Goal: Use online tool/utility: Use online tool/utility

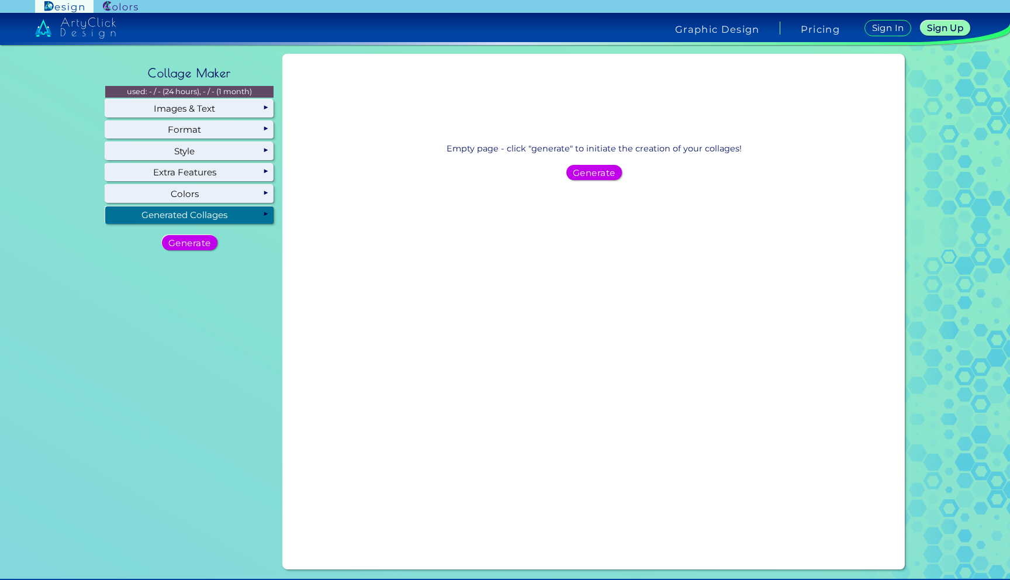
click at [188, 214] on div "Generated Collages" at bounding box center [189, 215] width 168 height 18
click at [581, 179] on div "Generate" at bounding box center [594, 172] width 51 height 14
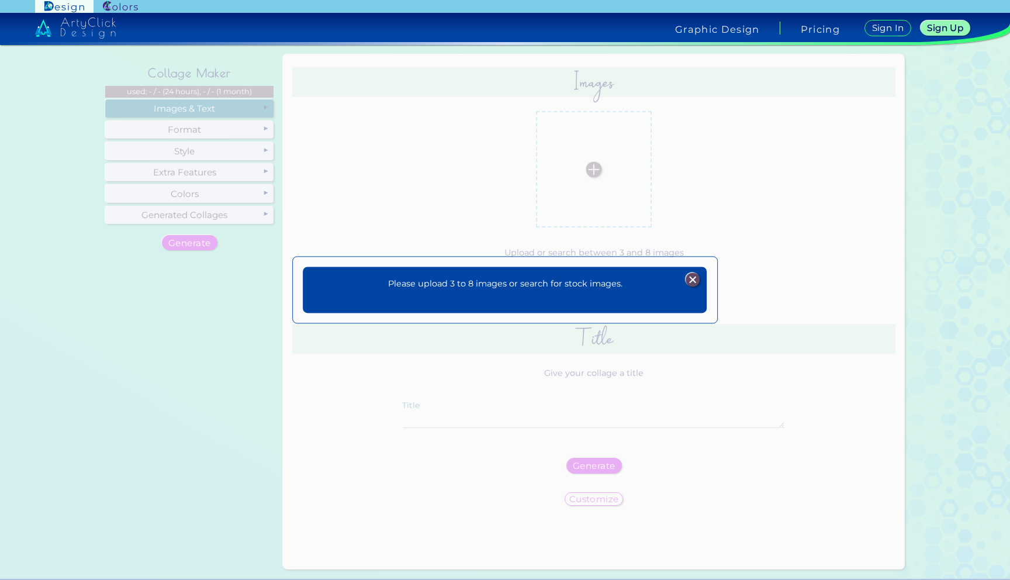
click at [466, 285] on p "Please upload 3 to 8 images or search for stock images." at bounding box center [505, 284] width 234 height 13
click at [602, 250] on div "Please upload 3 to 8 images or search for stock images. Plans Sign Up Sign In" at bounding box center [505, 290] width 1010 height 580
click at [601, 304] on div "Please upload 3 to 8 images or search for stock images. Plans Sign Up Sign In" at bounding box center [505, 290] width 404 height 46
click at [601, 335] on div "Please upload 3 to 8 images or search for stock images. Plans Sign Up Sign In" at bounding box center [505, 290] width 1010 height 580
click at [590, 174] on div "Please upload 3 to 8 images or search for stock images. Plans Sign Up Sign In" at bounding box center [505, 290] width 1010 height 580
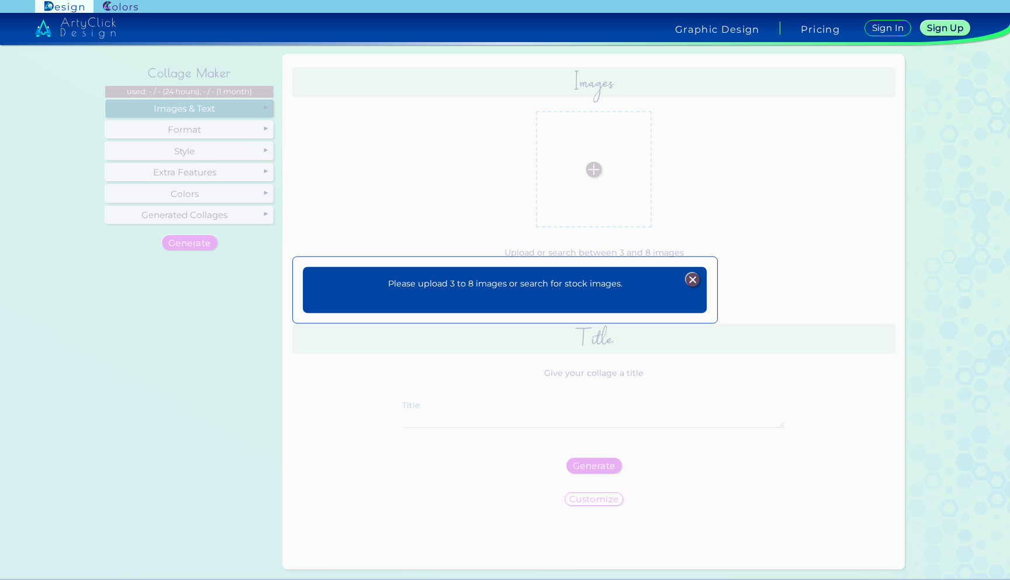
click at [591, 174] on div "Please upload 3 to 8 images or search for stock images. Plans Sign Up Sign In" at bounding box center [505, 290] width 1010 height 580
click at [431, 174] on div "Please upload 3 to 8 images or search for stock images. Plans Sign Up Sign In" at bounding box center [505, 290] width 1010 height 580
